Goal: Submit feedback/report problem: Submit feedback/report problem

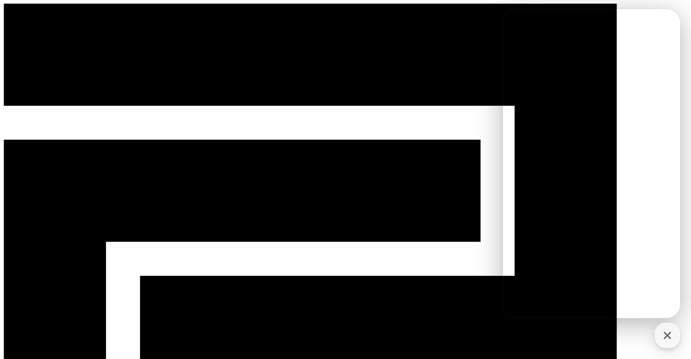
select select "**********"
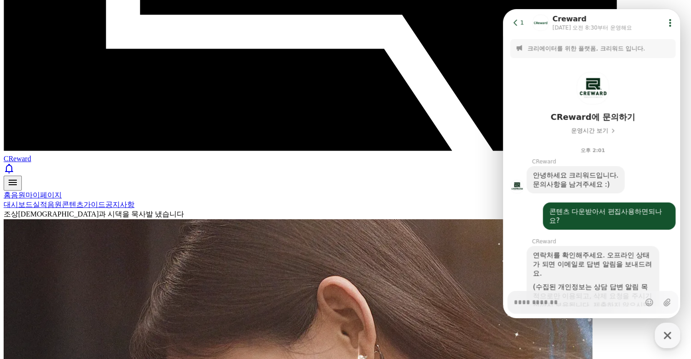
scroll to position [591, 0]
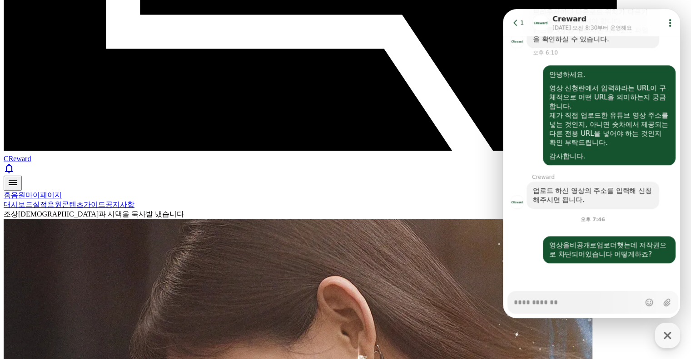
click at [516, 24] on icon at bounding box center [515, 22] width 9 height 9
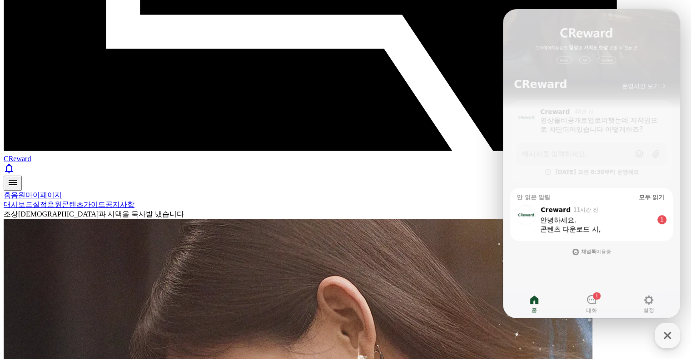
click at [576, 221] on div "안녕하세요." at bounding box center [596, 220] width 113 height 9
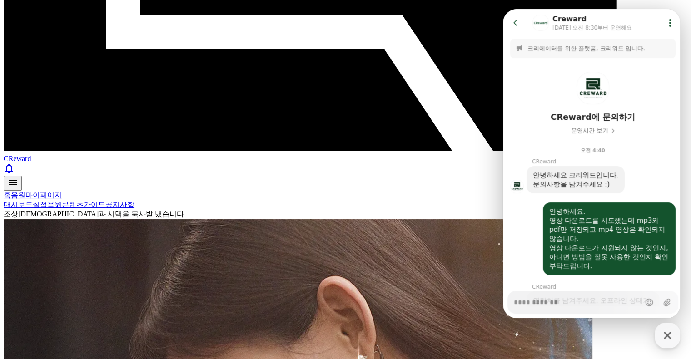
scroll to position [414, 0]
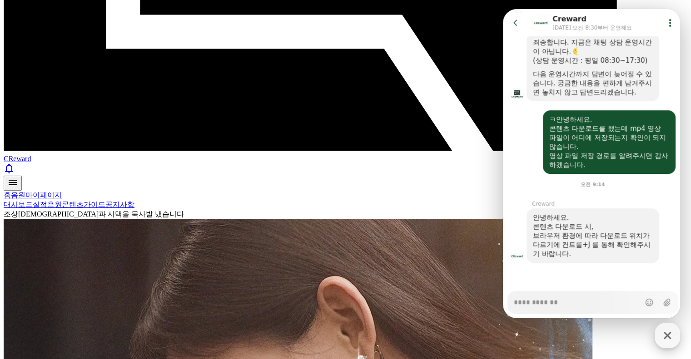
click at [668, 337] on icon "button" at bounding box center [667, 335] width 7 height 7
type textarea "*"
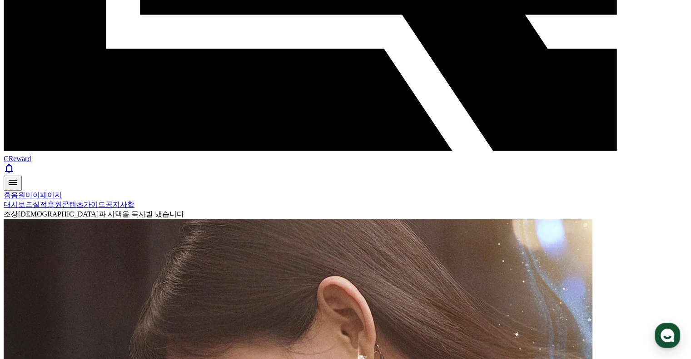
type input "*"
paste input "**********"
type input "**********"
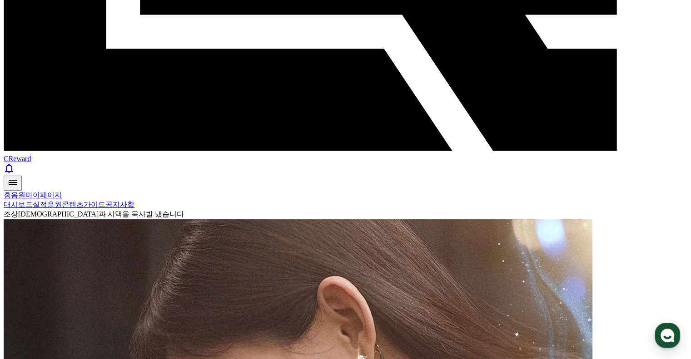
select select "**********"
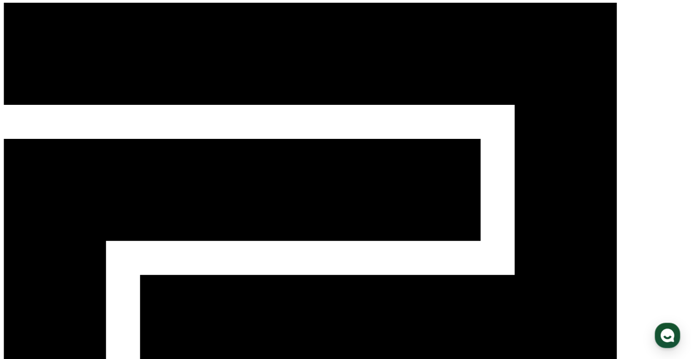
scroll to position [0, 0]
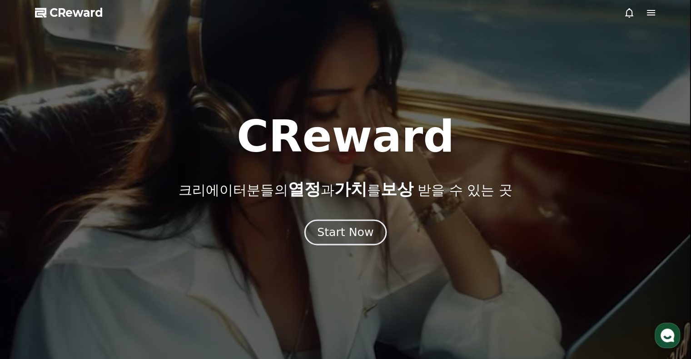
drag, startPoint x: 0, startPoint y: 0, endPoint x: 349, endPoint y: 228, distance: 416.5
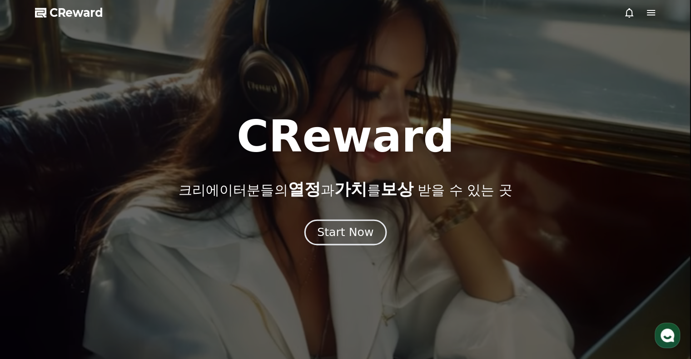
click at [349, 228] on div "Start Now" at bounding box center [345, 232] width 56 height 15
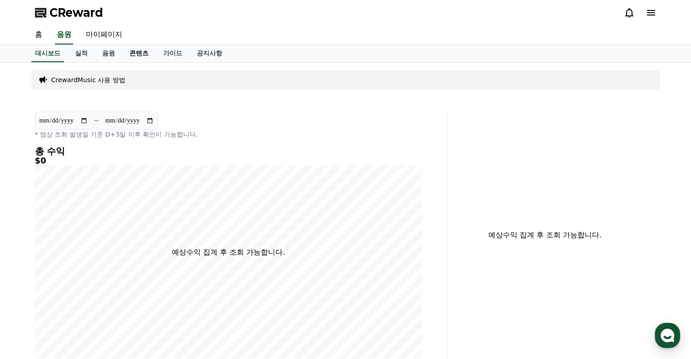
click at [140, 54] on link "콘텐츠" at bounding box center [139, 53] width 34 height 17
click at [113, 52] on link "음원" at bounding box center [108, 53] width 27 height 17
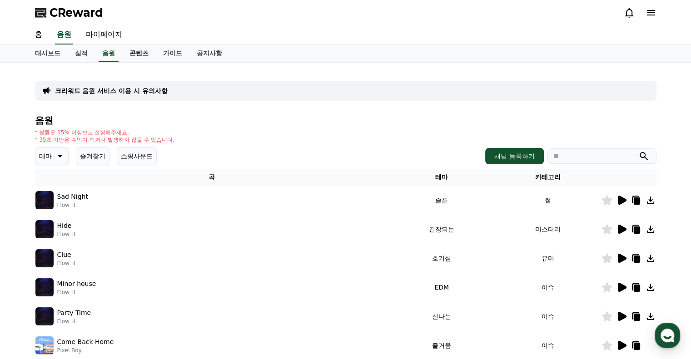
click at [137, 55] on link "콘텐츠" at bounding box center [139, 53] width 34 height 17
click at [164, 53] on link "가이드" at bounding box center [173, 53] width 34 height 17
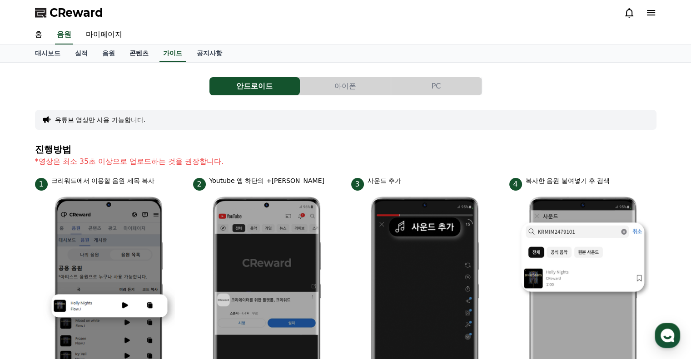
click at [138, 48] on link "콘텐츠" at bounding box center [139, 53] width 34 height 17
click at [138, 50] on link "콘텐츠" at bounding box center [139, 53] width 26 height 17
click at [113, 54] on link "음원" at bounding box center [108, 53] width 27 height 17
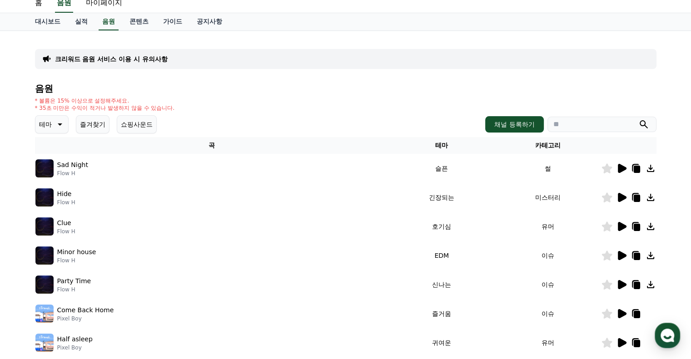
scroll to position [45, 0]
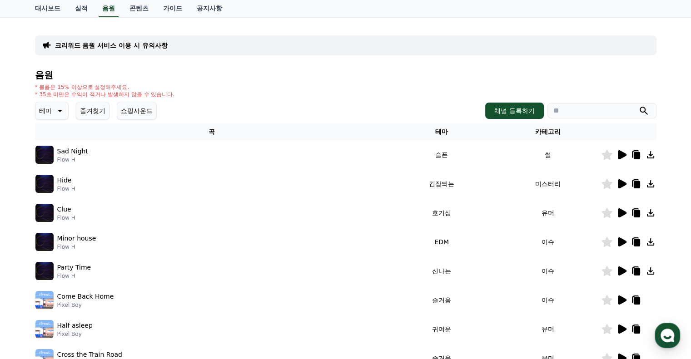
click at [652, 271] on icon at bounding box center [650, 271] width 11 height 11
click at [174, 9] on link "가이드" at bounding box center [173, 8] width 34 height 17
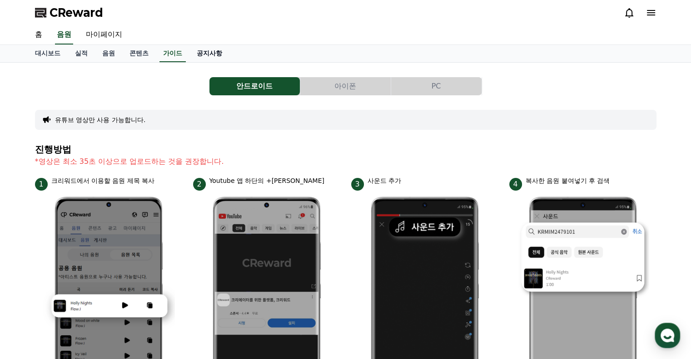
click at [206, 49] on link "공지사항" at bounding box center [209, 53] width 40 height 17
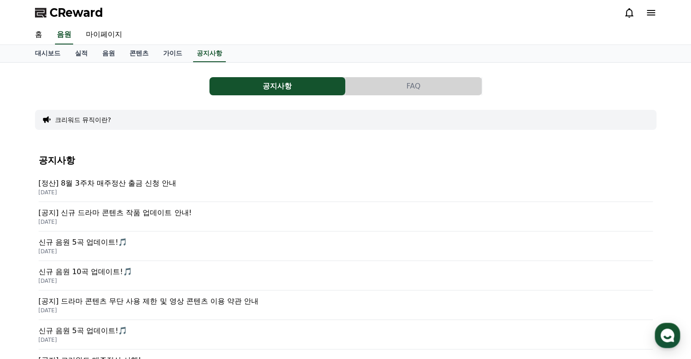
click at [176, 213] on p "[공지] 신규 드라마 콘텐츠 작품 업데이트 안내!" at bounding box center [346, 213] width 614 height 11
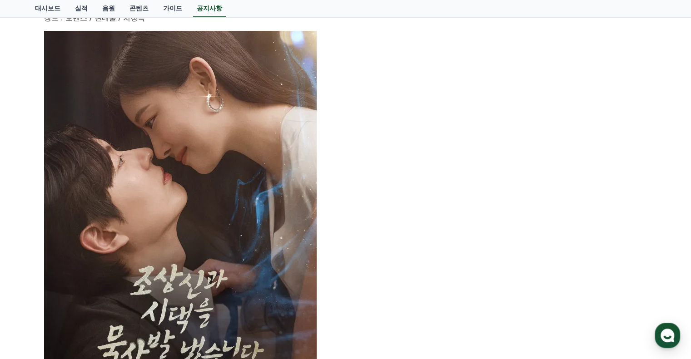
scroll to position [363, 0]
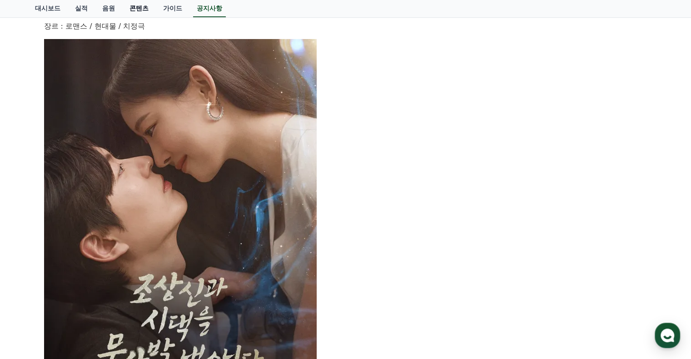
click at [134, 7] on link "콘텐츠" at bounding box center [139, 8] width 34 height 17
click at [166, 7] on link "가이드" at bounding box center [173, 8] width 34 height 17
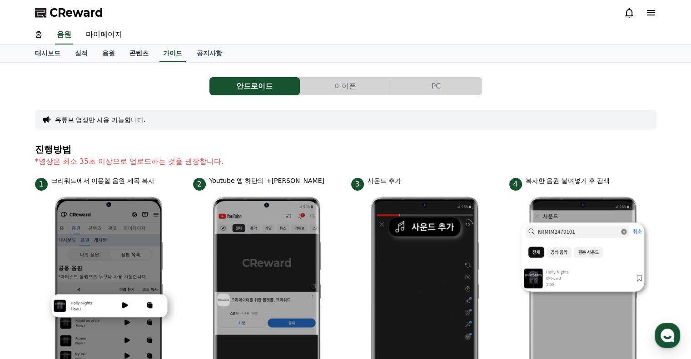
click at [141, 50] on link "콘텐츠" at bounding box center [139, 53] width 34 height 17
click at [102, 30] on link "마이페이지" at bounding box center [104, 34] width 51 height 19
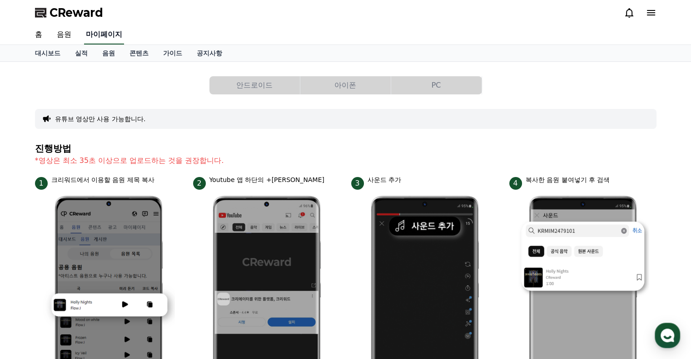
select select "**********"
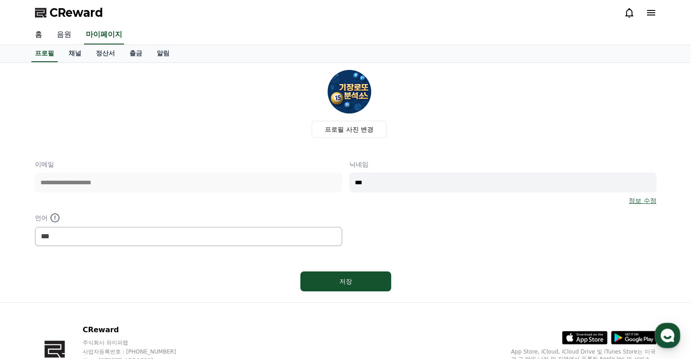
click at [68, 36] on link "음원" at bounding box center [64, 34] width 29 height 19
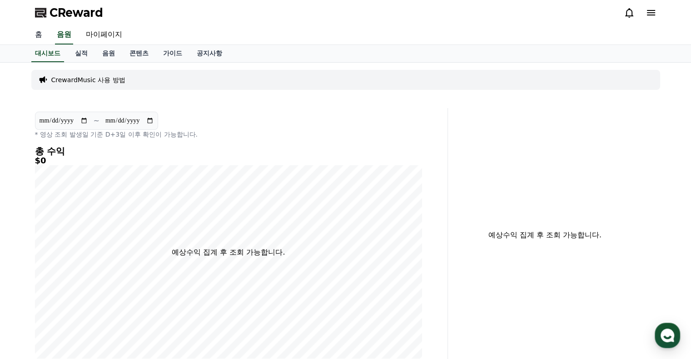
click at [41, 34] on link "홈" at bounding box center [39, 34] width 22 height 19
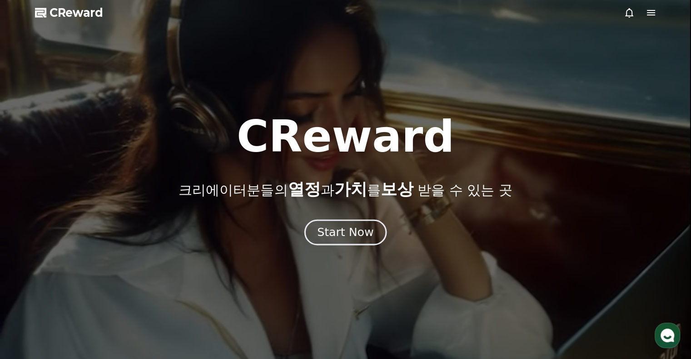
click at [337, 232] on div "Start Now" at bounding box center [345, 232] width 56 height 15
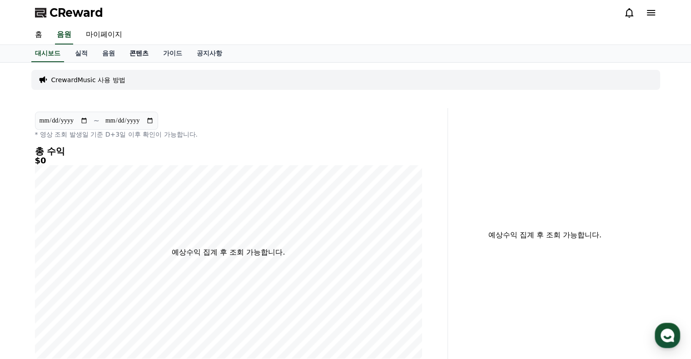
click at [139, 55] on link "콘텐츠" at bounding box center [139, 53] width 34 height 17
click at [629, 12] on icon at bounding box center [629, 12] width 11 height 11
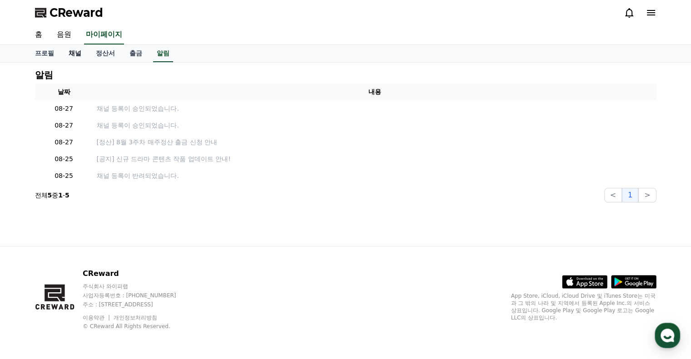
click at [76, 53] on link "채널" at bounding box center [74, 53] width 27 height 17
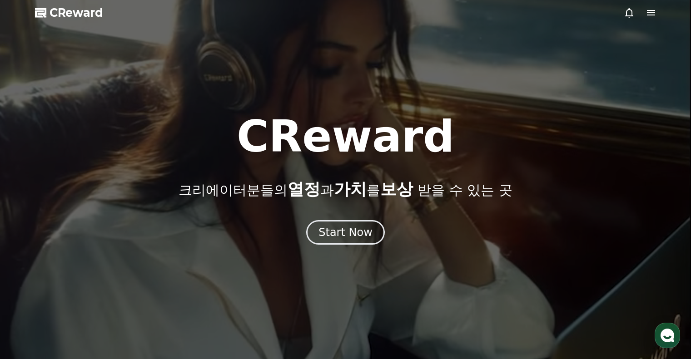
click at [354, 231] on div "Start Now" at bounding box center [345, 232] width 54 height 15
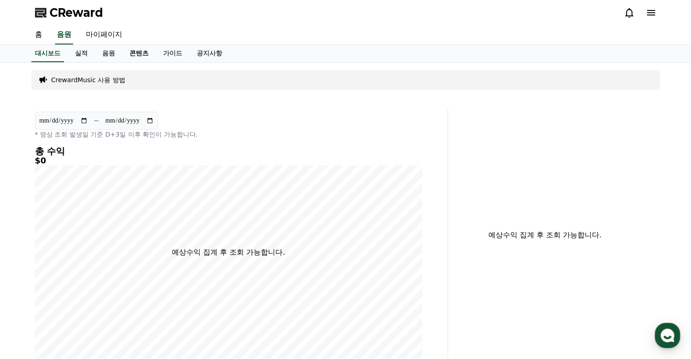
click at [143, 53] on link "콘텐츠" at bounding box center [139, 53] width 34 height 17
click at [167, 51] on link "가이드" at bounding box center [173, 53] width 34 height 17
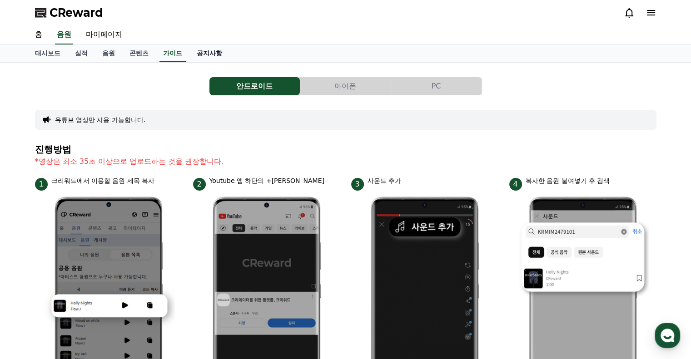
click at [209, 53] on link "공지사항" at bounding box center [209, 53] width 40 height 17
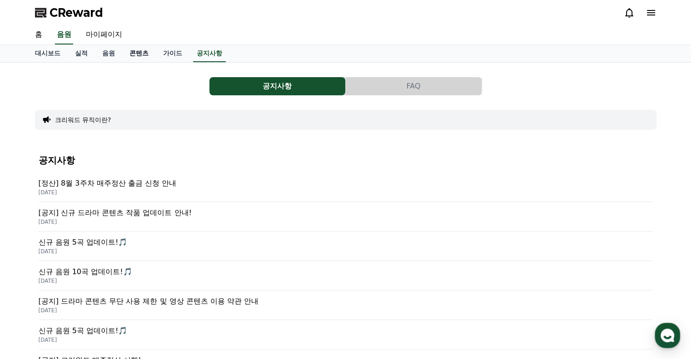
click at [144, 50] on link "콘텐츠" at bounding box center [139, 53] width 34 height 17
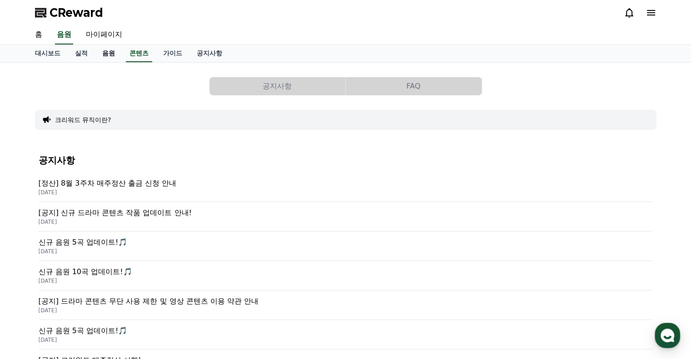
click at [107, 53] on link "음원" at bounding box center [108, 53] width 27 height 17
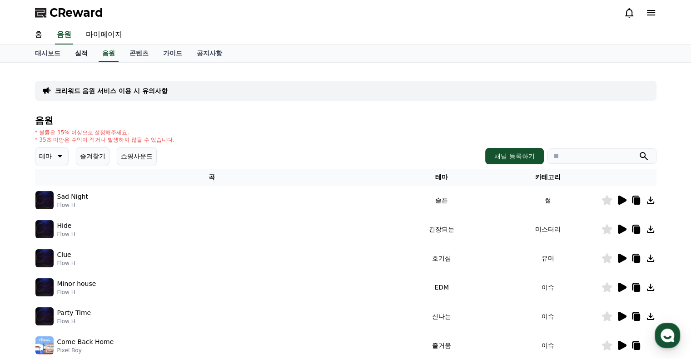
click at [80, 53] on link "실적" at bounding box center [81, 53] width 27 height 17
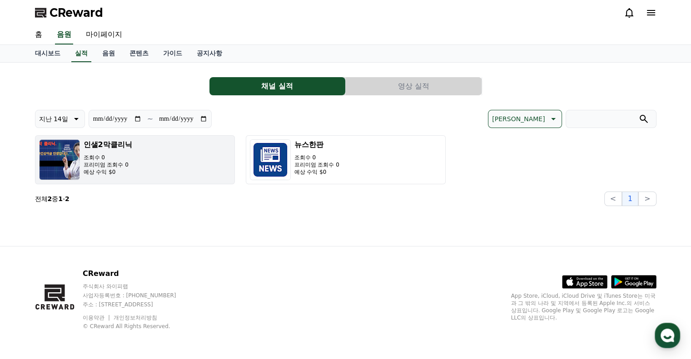
click at [104, 166] on p "프리미엄 조회수 0" at bounding box center [108, 164] width 49 height 7
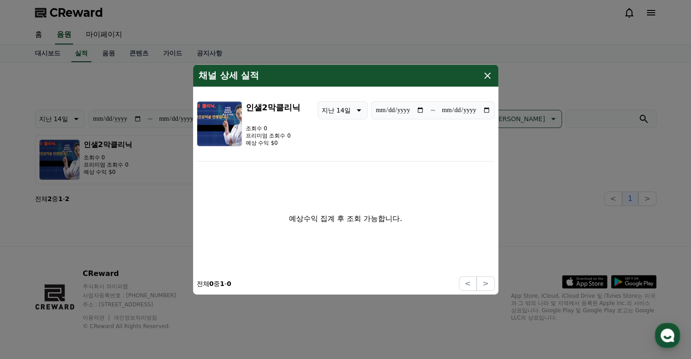
click at [488, 76] on icon "modal" at bounding box center [487, 75] width 11 height 11
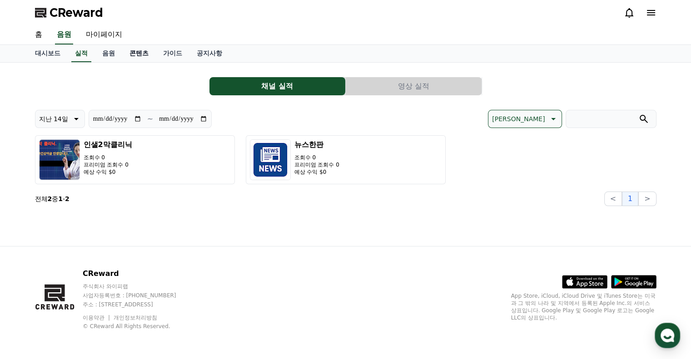
click at [137, 52] on link "콘텐츠" at bounding box center [139, 53] width 34 height 17
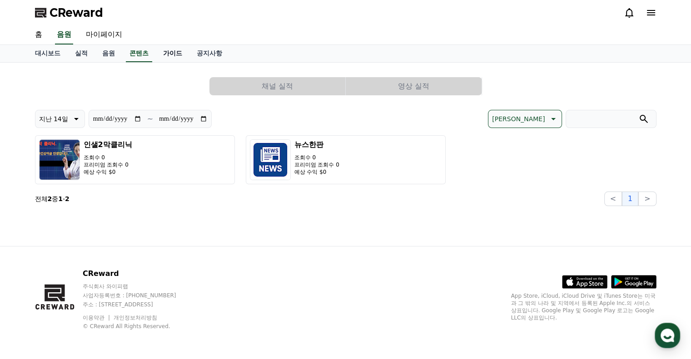
click at [176, 54] on link "가이드" at bounding box center [173, 53] width 34 height 17
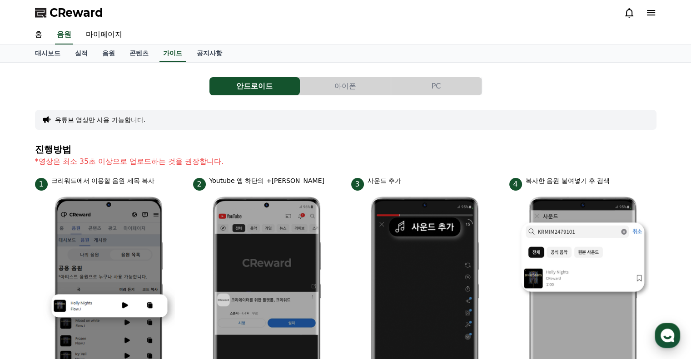
click at [671, 336] on use "button" at bounding box center [667, 336] width 14 height 14
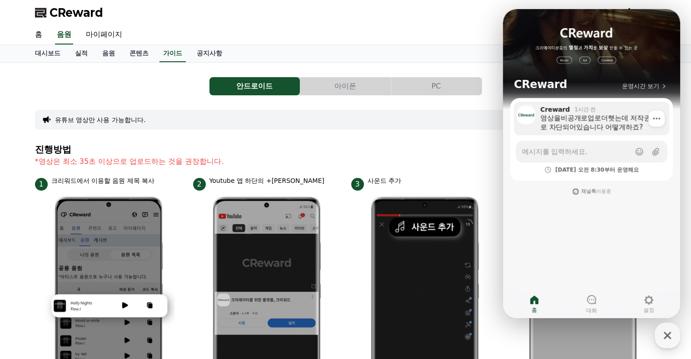
click at [568, 122] on div "영상을비공개로업로더햇는데 저작권으로 차단되어있습니다 어떻게하죠?" at bounding box center [601, 123] width 123 height 18
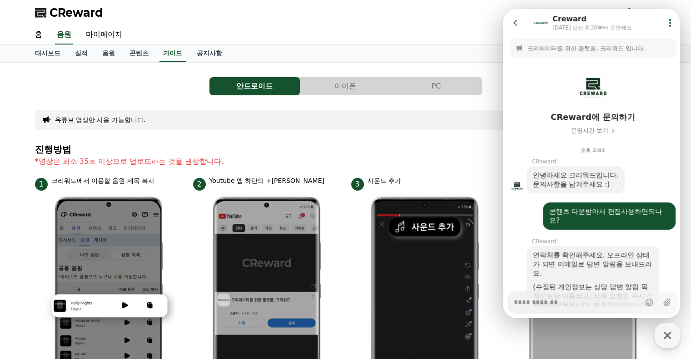
scroll to position [583, 0]
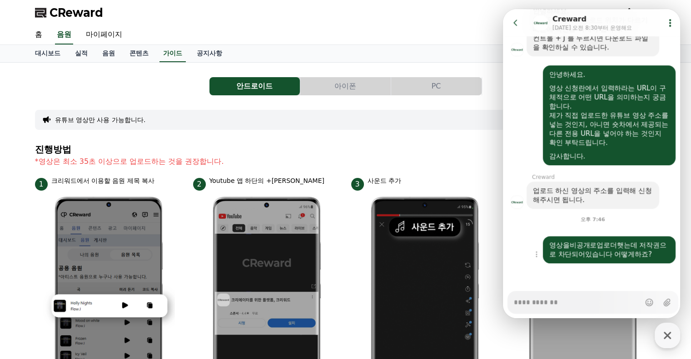
click at [655, 249] on div "영상을비공개로업로더햇는데 저작권으로 차단되어있습니다 어떻게하죠?" at bounding box center [609, 250] width 120 height 18
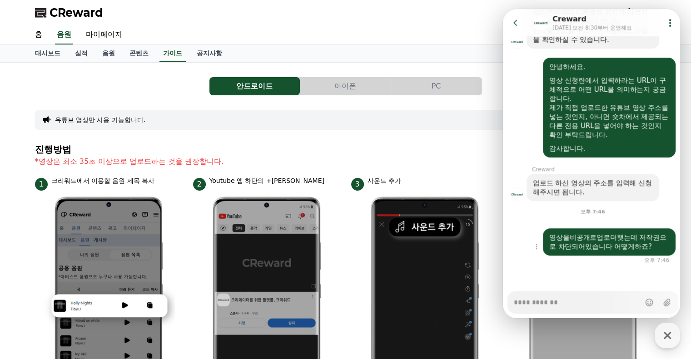
scroll to position [591, 0]
click at [579, 245] on div "영상을비공개로업로더햇는데 저작권으로 차단되어있습니다 어떻게하죠?" at bounding box center [609, 242] width 120 height 18
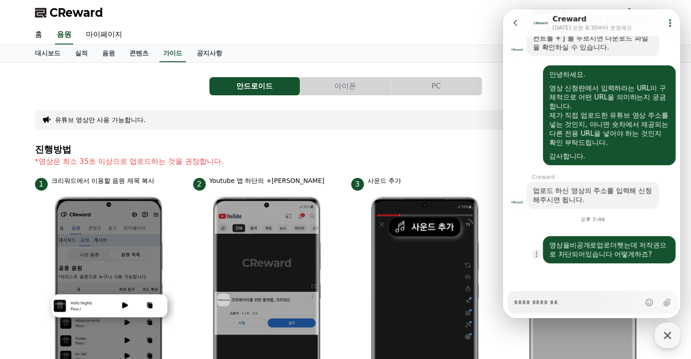
click at [536, 254] on icon "button" at bounding box center [536, 254] width 7 height 7
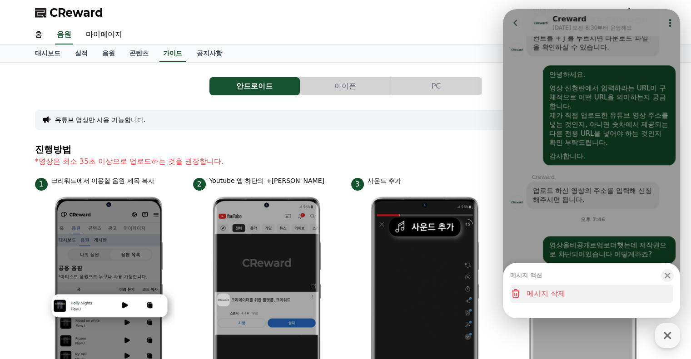
click at [554, 298] on button "메시지 삭제" at bounding box center [591, 294] width 163 height 18
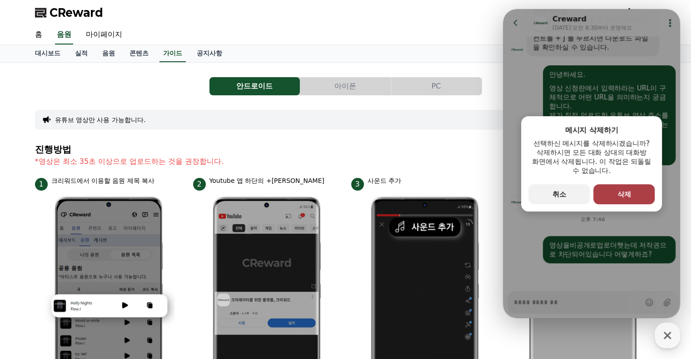
click at [614, 190] on button "primary Button 삭제" at bounding box center [623, 194] width 61 height 20
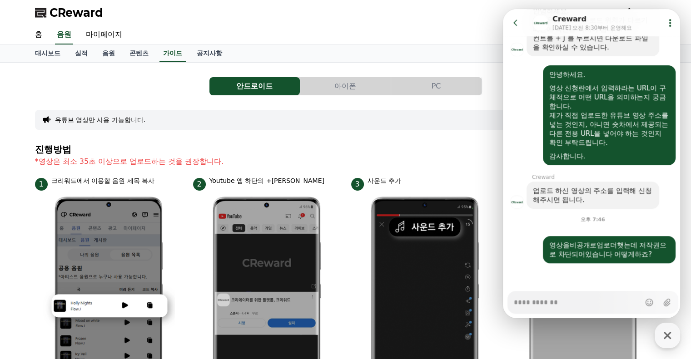
scroll to position [574, 0]
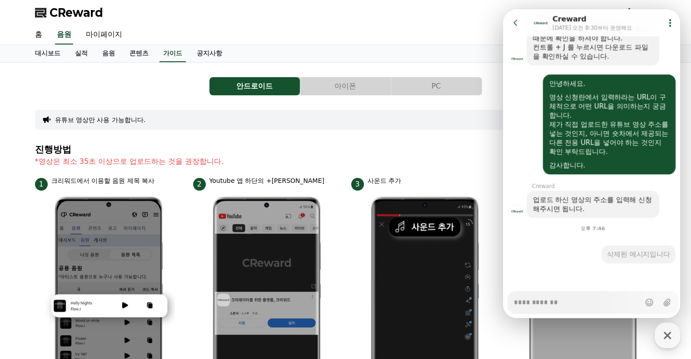
click at [356, 86] on button "아이폰" at bounding box center [345, 86] width 90 height 18
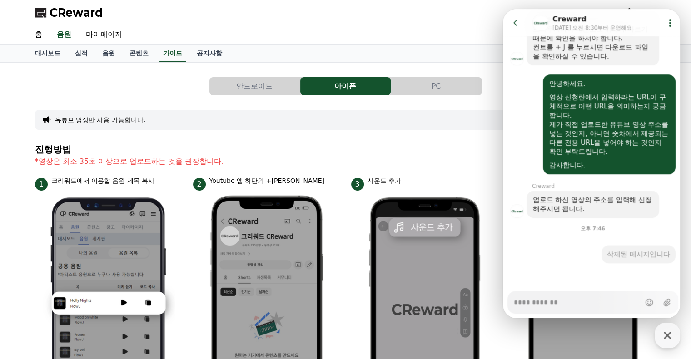
click at [440, 83] on button "PC" at bounding box center [436, 86] width 90 height 18
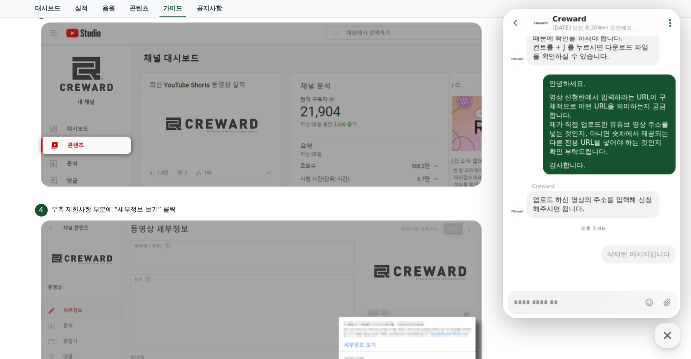
scroll to position [545, 0]
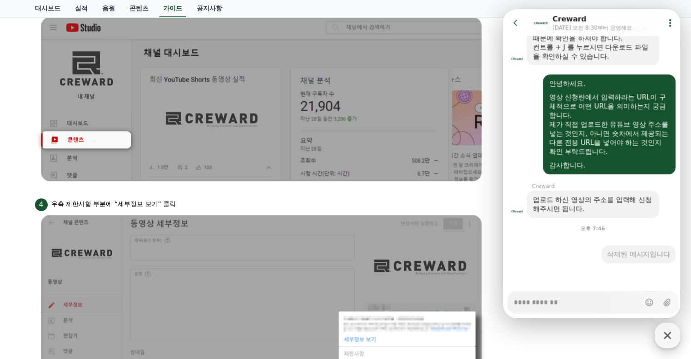
click at [667, 335] on icon "button" at bounding box center [667, 335] width 7 height 7
type textarea "*"
